Goal: Navigation & Orientation: Find specific page/section

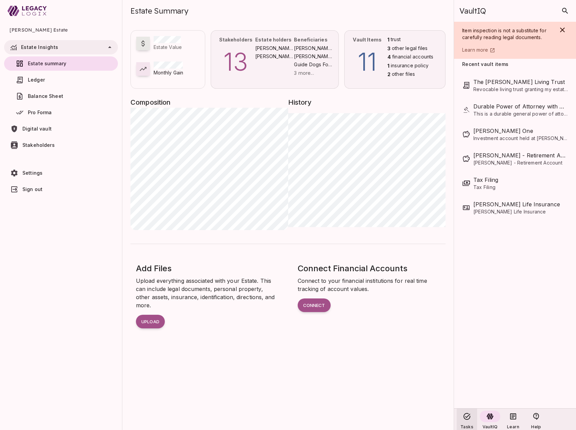
click at [465, 416] on icon at bounding box center [467, 416] width 8 height 8
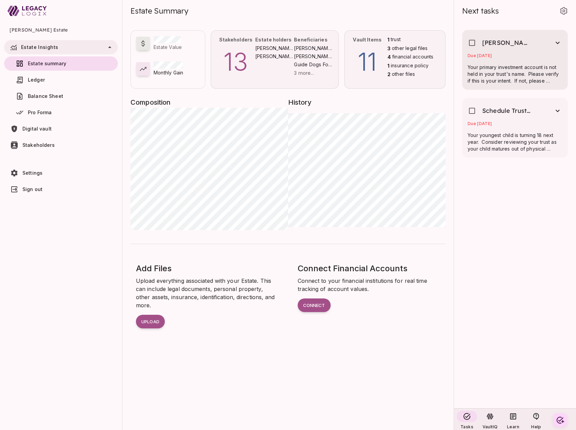
click at [491, 55] on span "Due [DATE]" at bounding box center [479, 55] width 24 height 5
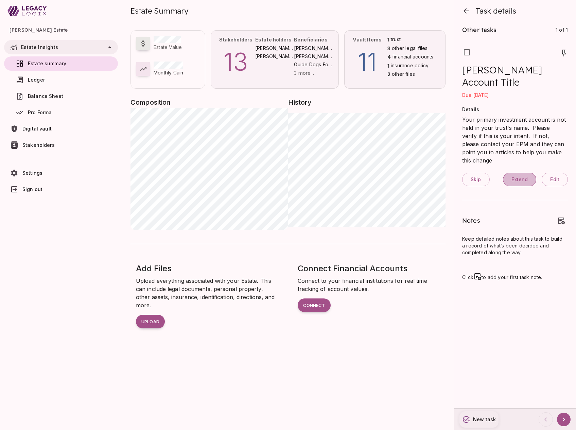
click at [521, 176] on span "Extend" at bounding box center [519, 179] width 16 height 6
click at [463, 12] on icon "button" at bounding box center [466, 11] width 8 height 8
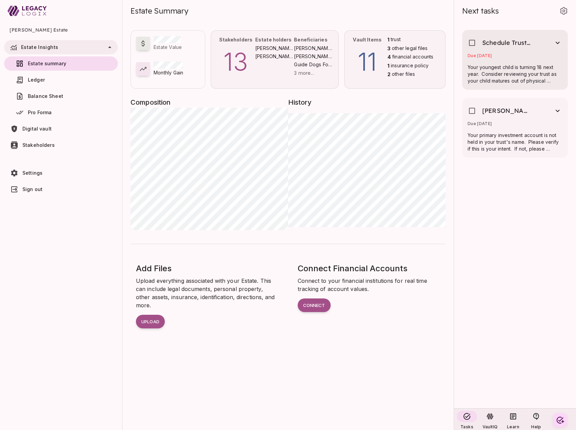
click at [488, 54] on span "Due [DATE]" at bounding box center [479, 55] width 24 height 5
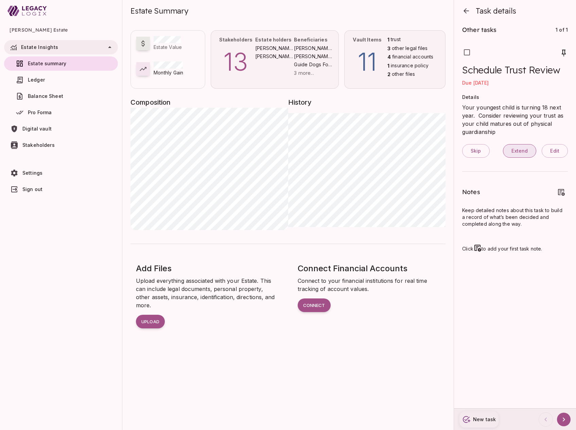
click at [522, 149] on span "Extend" at bounding box center [519, 151] width 16 height 6
click at [465, 10] on icon "button" at bounding box center [466, 11] width 8 height 8
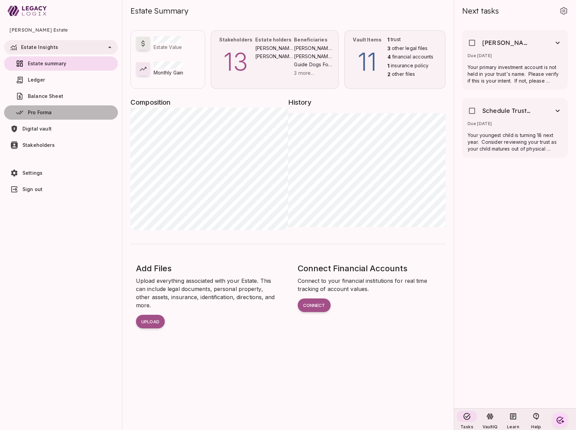
click at [44, 112] on span "Pro Forma" at bounding box center [40, 112] width 24 height 6
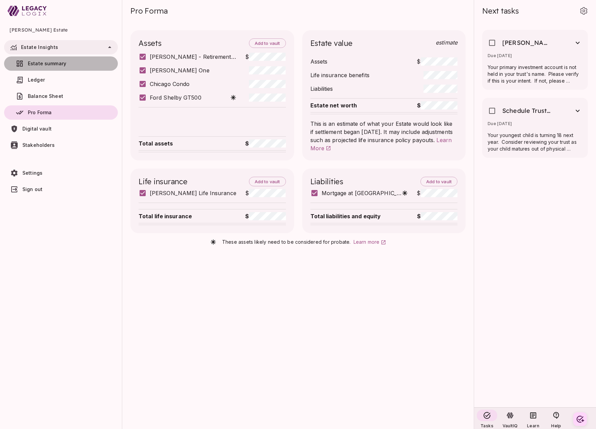
click at [42, 66] on span "Estate summary" at bounding box center [69, 63] width 83 height 7
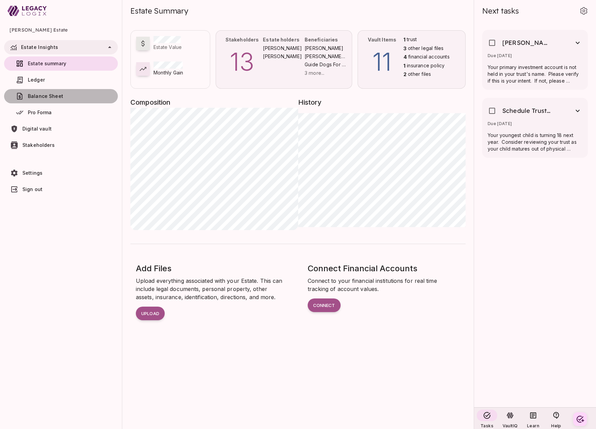
click at [56, 98] on span "Balance Sheet" at bounding box center [45, 96] width 35 height 6
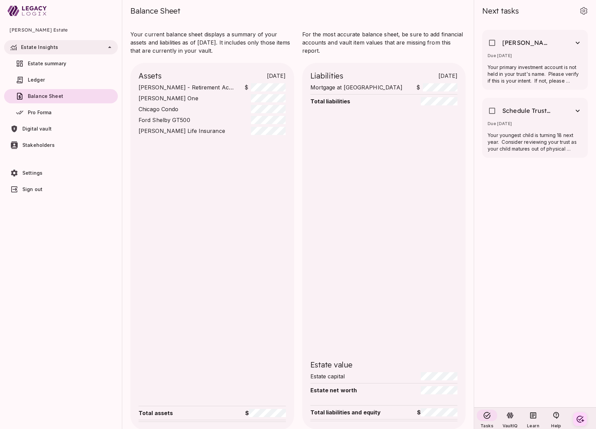
click at [55, 59] on link "Estate summary" at bounding box center [61, 63] width 114 height 14
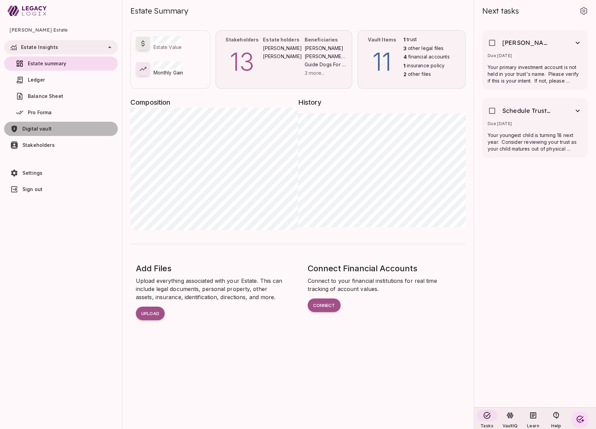
click at [44, 127] on span "Digital vault" at bounding box center [36, 129] width 29 height 6
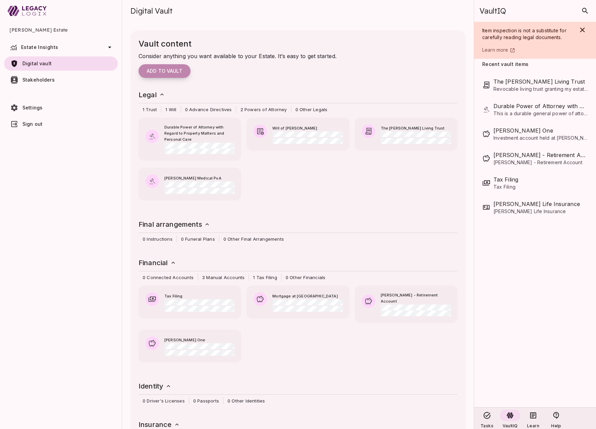
click at [174, 69] on span "Add to vault" at bounding box center [165, 71] width 36 height 6
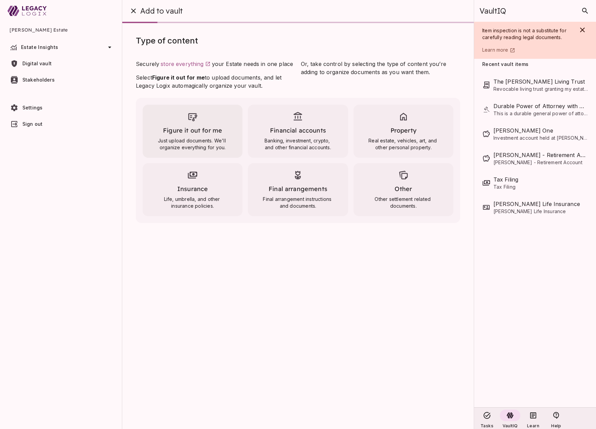
click at [190, 125] on div "Figure it out for me Just upload documents. We'll organize everything for you." at bounding box center [193, 131] width 100 height 53
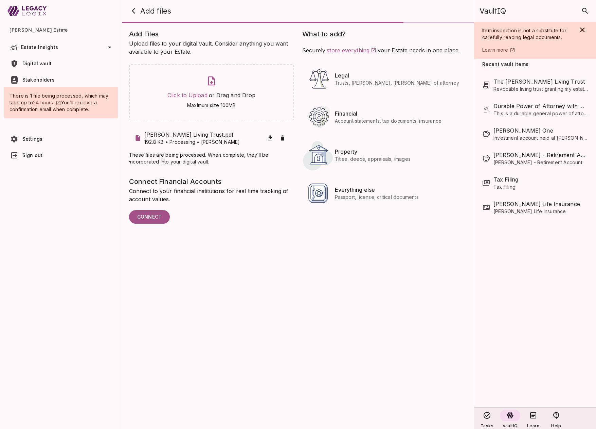
click at [109, 47] on icon at bounding box center [109, 48] width 3 height 2
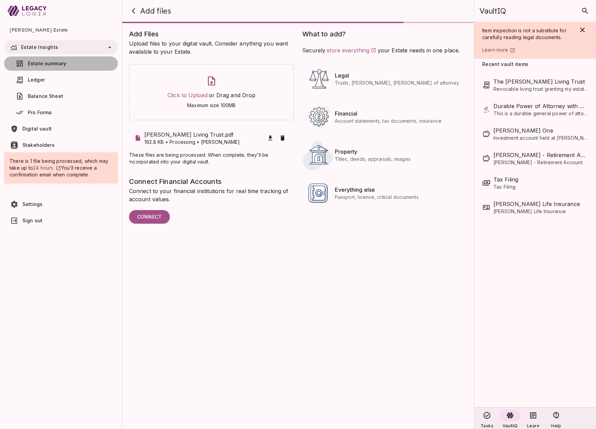
click at [49, 62] on span "Estate summary" at bounding box center [47, 63] width 38 height 6
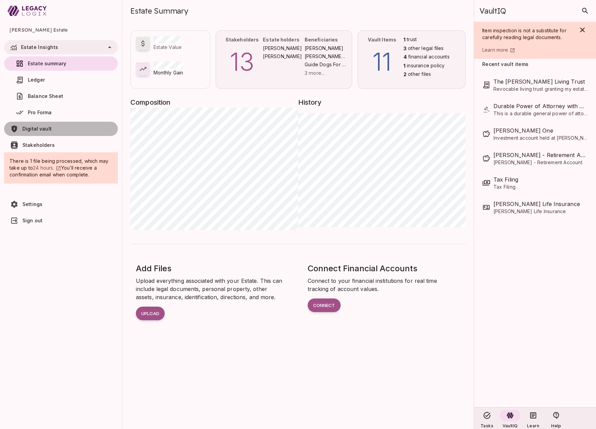
click at [55, 128] on span "Digital vault" at bounding box center [68, 128] width 93 height 7
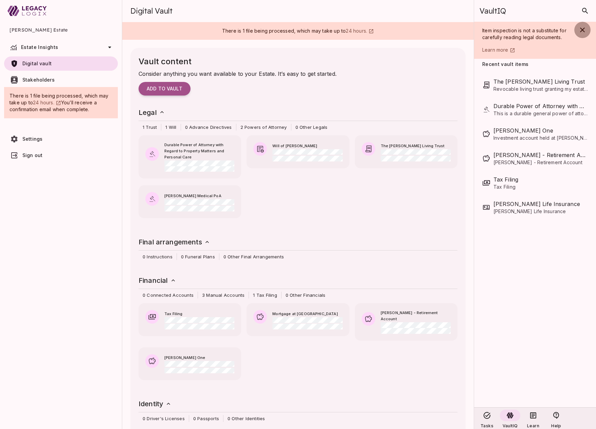
click at [575, 30] on icon "button" at bounding box center [582, 30] width 5 height 5
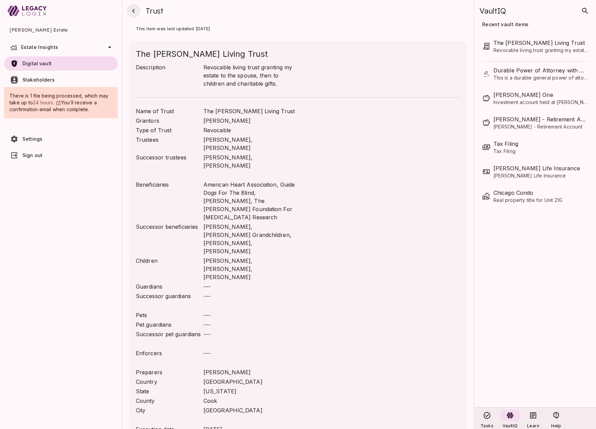
click at [135, 9] on icon "button" at bounding box center [133, 11] width 8 height 8
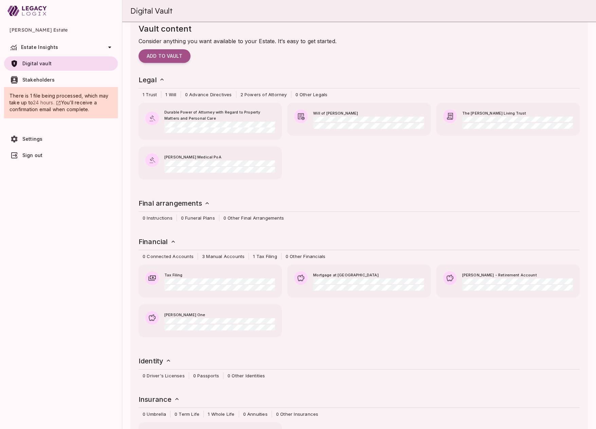
click at [42, 78] on span "Stakeholders" at bounding box center [38, 80] width 32 height 6
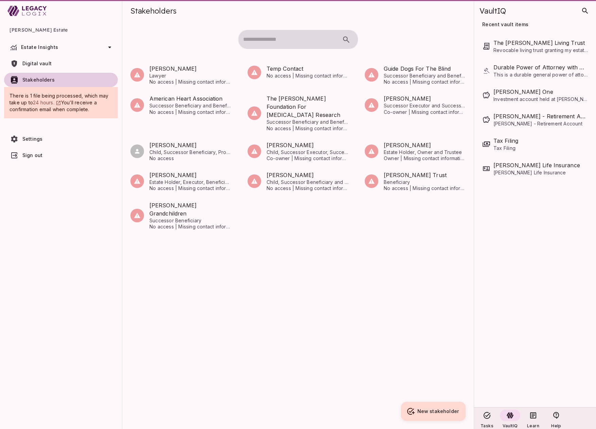
scroll to position [0, 0]
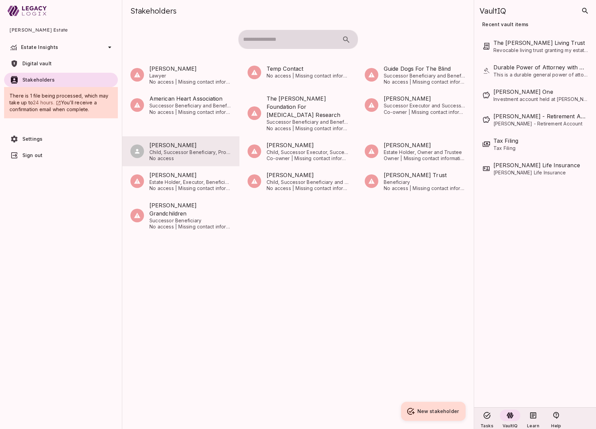
click at [169, 141] on span "[PERSON_NAME]" at bounding box center [190, 145] width 82 height 8
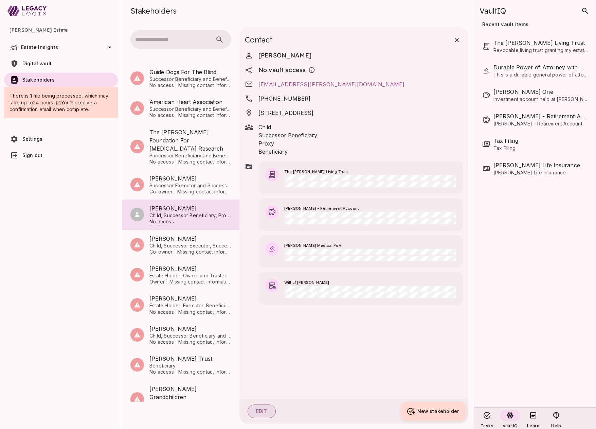
click at [267, 408] on button "Edit" at bounding box center [262, 411] width 28 height 14
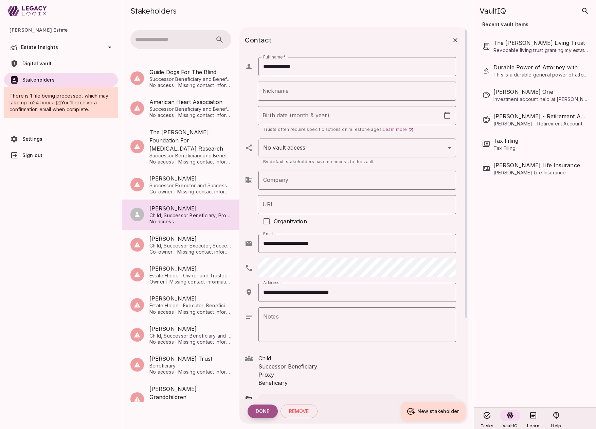
click at [262, 409] on button "Done" at bounding box center [263, 411] width 30 height 14
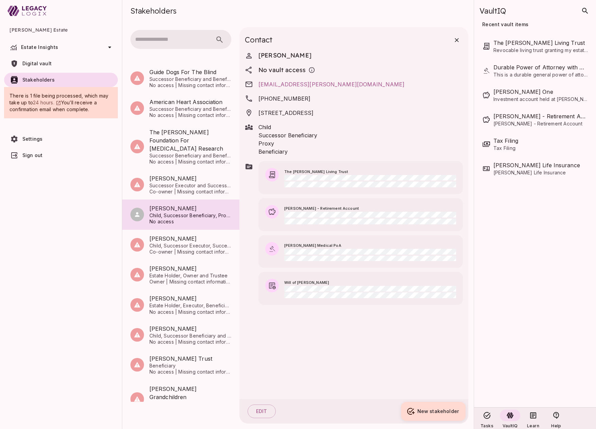
click at [293, 70] on span "No vault access" at bounding box center [281, 70] width 47 height 8
click at [458, 40] on icon "button" at bounding box center [456, 40] width 7 height 7
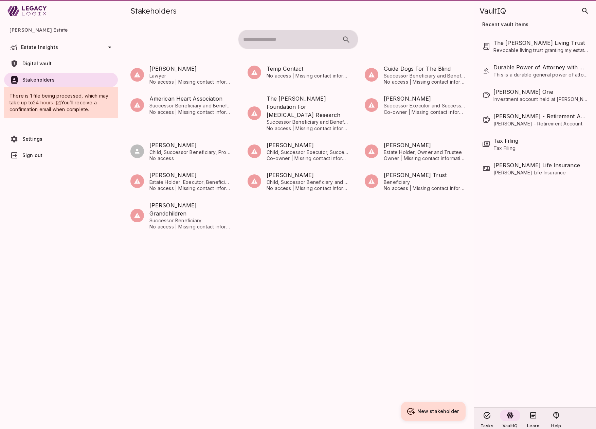
scroll to position [0, 0]
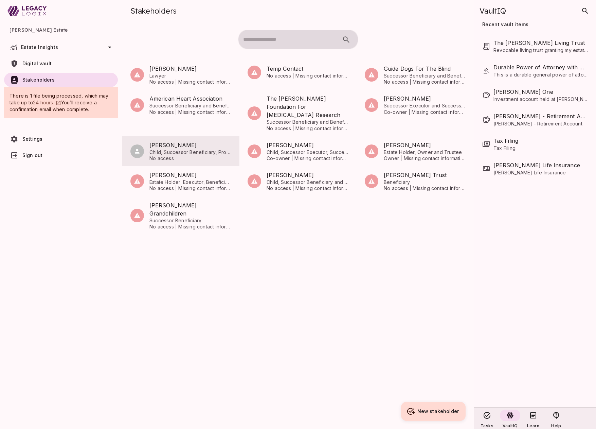
click at [176, 149] on span "Child, Successor Beneficiary, Proxy and Beneficiary" at bounding box center [190, 152] width 82 height 6
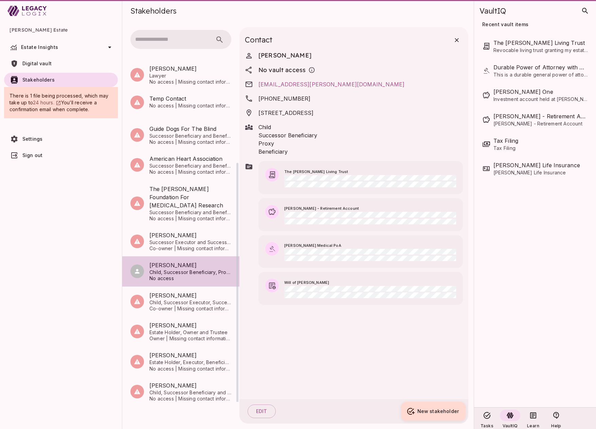
scroll to position [57, 0]
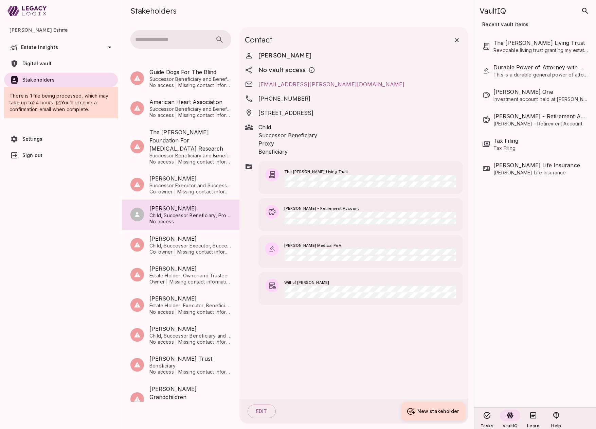
click at [250, 69] on icon at bounding box center [249, 70] width 8 height 8
click at [270, 70] on span "No vault access" at bounding box center [281, 70] width 47 height 8
click at [263, 411] on button "Edit" at bounding box center [262, 411] width 28 height 14
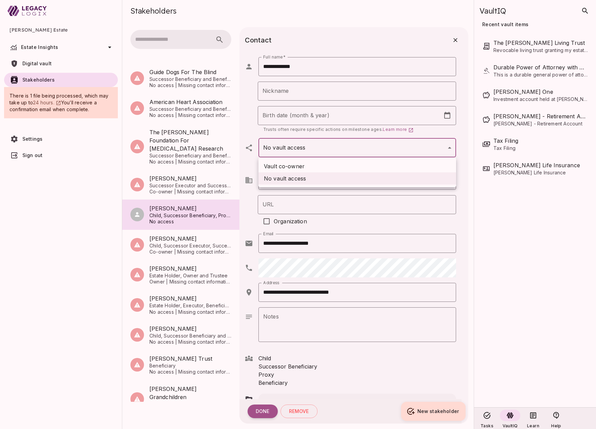
click at [450, 148] on body "[PERSON_NAME] Estate Estate Insights Estate summary Ledger Balance Sheet Pro Fo…" at bounding box center [298, 214] width 596 height 429
click at [456, 41] on icon "button" at bounding box center [455, 40] width 7 height 7
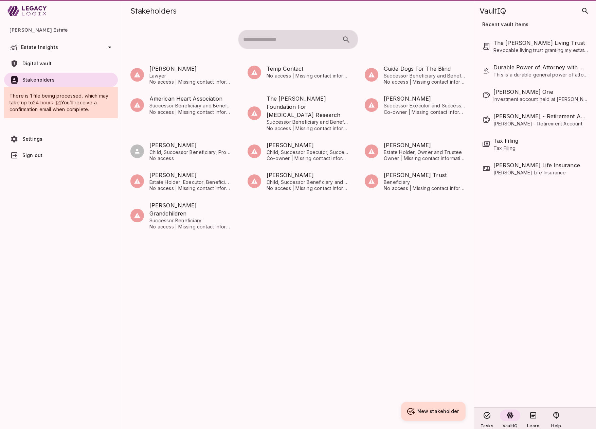
scroll to position [0, 0]
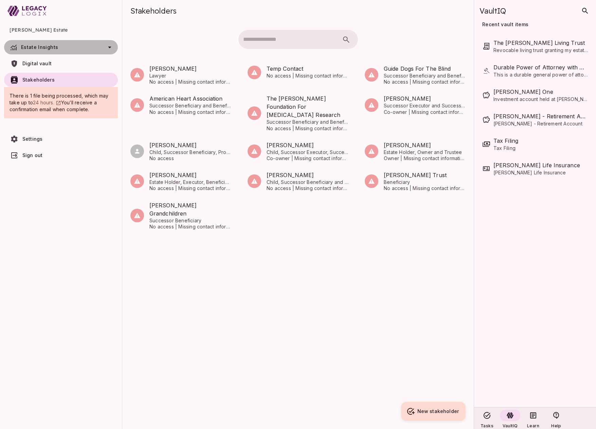
click at [109, 46] on icon at bounding box center [110, 47] width 8 height 8
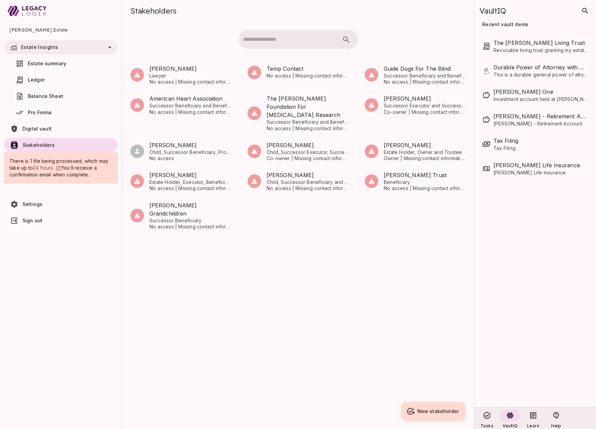
click at [63, 65] on span "Estate summary" at bounding box center [47, 63] width 38 height 6
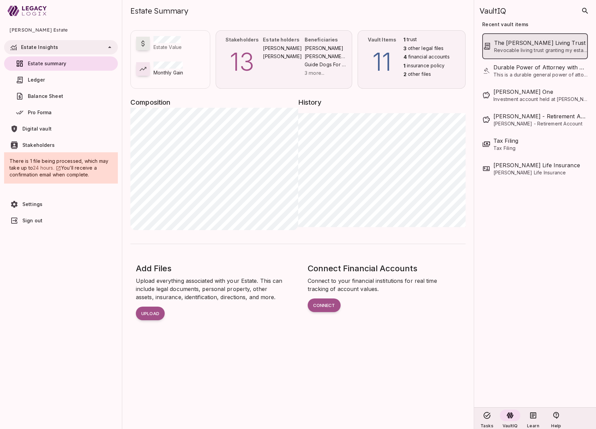
click at [526, 47] on span "Revocable living trust granting my estate to the spouse, then to children and c…" at bounding box center [540, 50] width 93 height 7
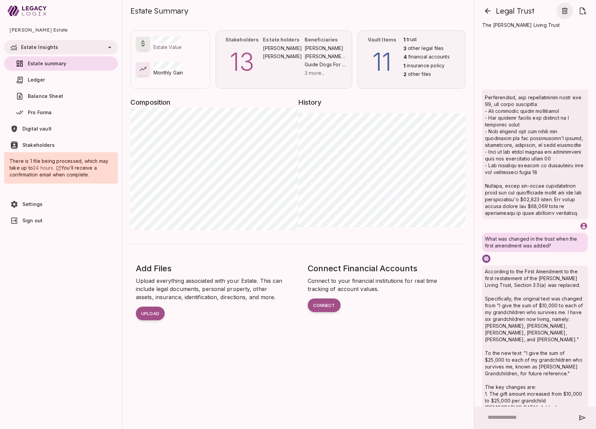
scroll to position [265, 0]
click at [565, 10] on icon "button" at bounding box center [564, 11] width 5 height 6
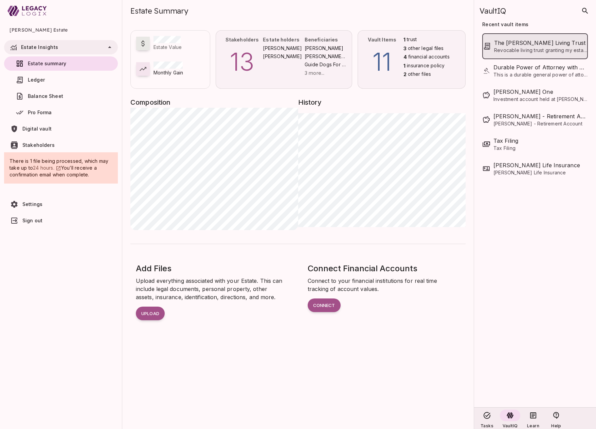
click at [521, 45] on span "The [PERSON_NAME] Living Trust" at bounding box center [540, 43] width 93 height 8
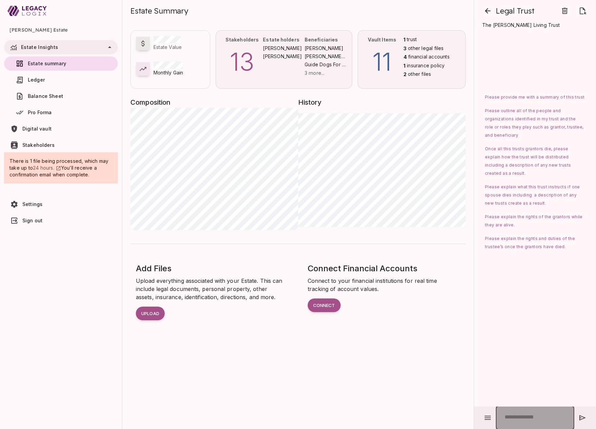
click at [515, 417] on input "text" at bounding box center [535, 417] width 78 height 24
type input "*"
type input "**********"
click at [575, 419] on icon "button" at bounding box center [582, 417] width 6 height 5
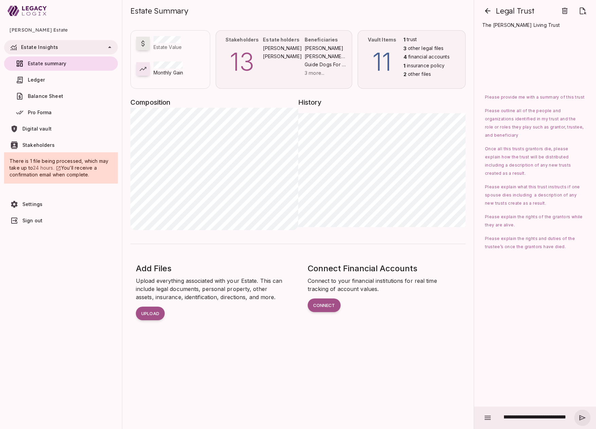
scroll to position [0, 0]
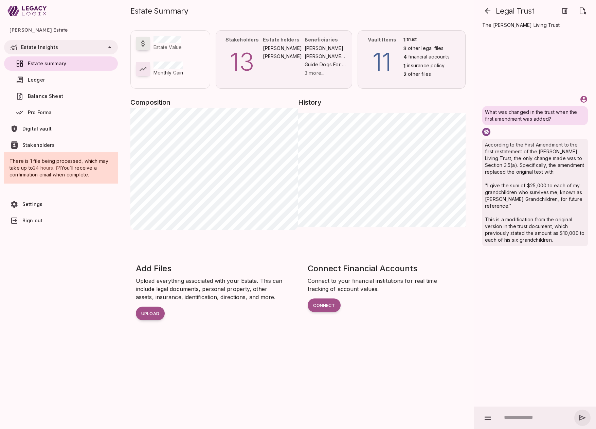
click at [64, 80] on span "Ledger" at bounding box center [69, 79] width 83 height 7
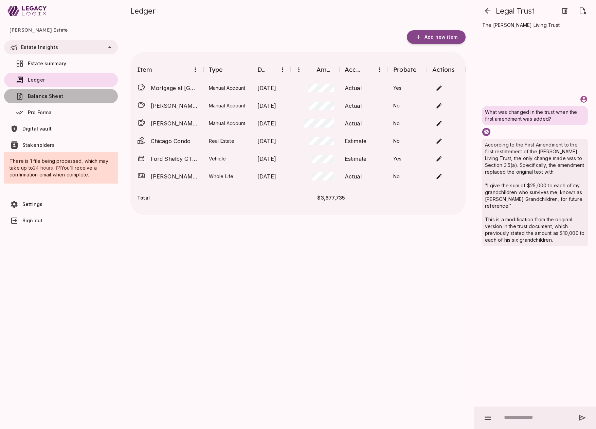
click at [61, 96] on span "Balance Sheet" at bounding box center [69, 96] width 83 height 7
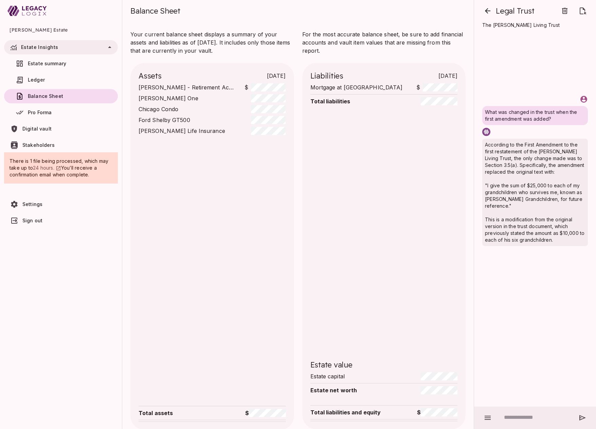
click at [61, 112] on span "Pro Forma" at bounding box center [69, 112] width 83 height 7
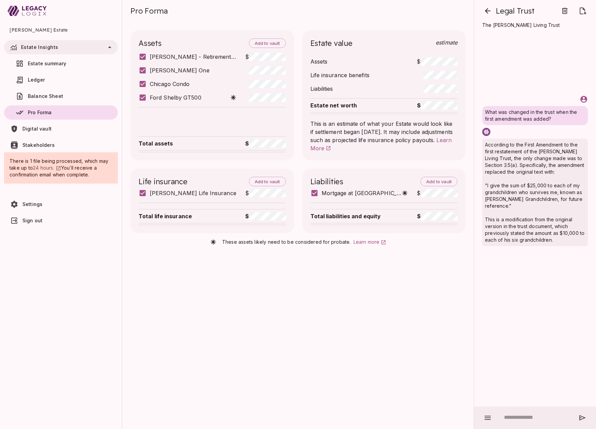
click at [53, 61] on span "Estate summary" at bounding box center [47, 63] width 38 height 6
